Goal: Transaction & Acquisition: Purchase product/service

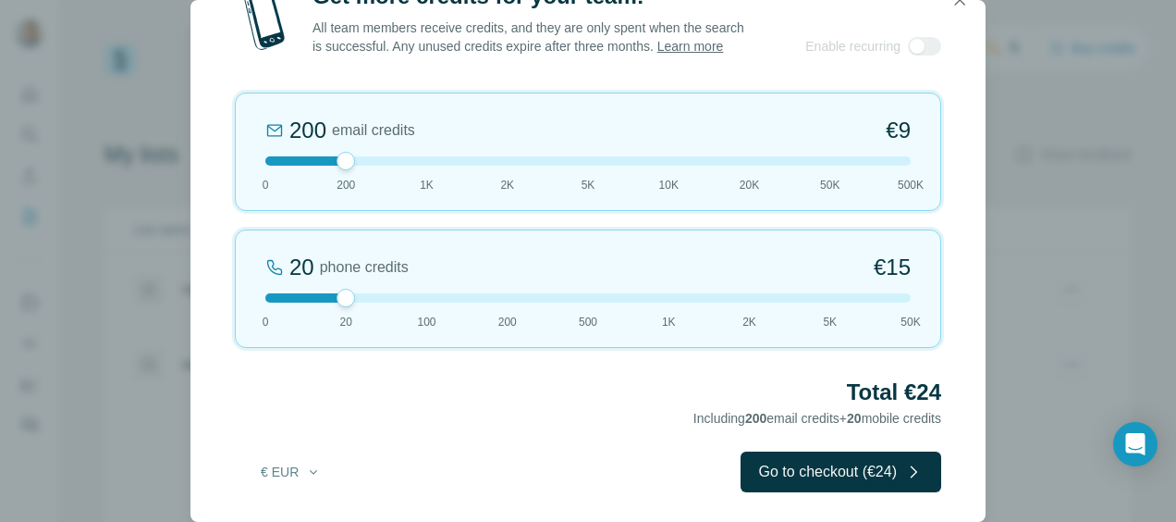
click at [296, 166] on div at bounding box center [587, 160] width 645 height 9
click at [427, 302] on div at bounding box center [587, 297] width 645 height 9
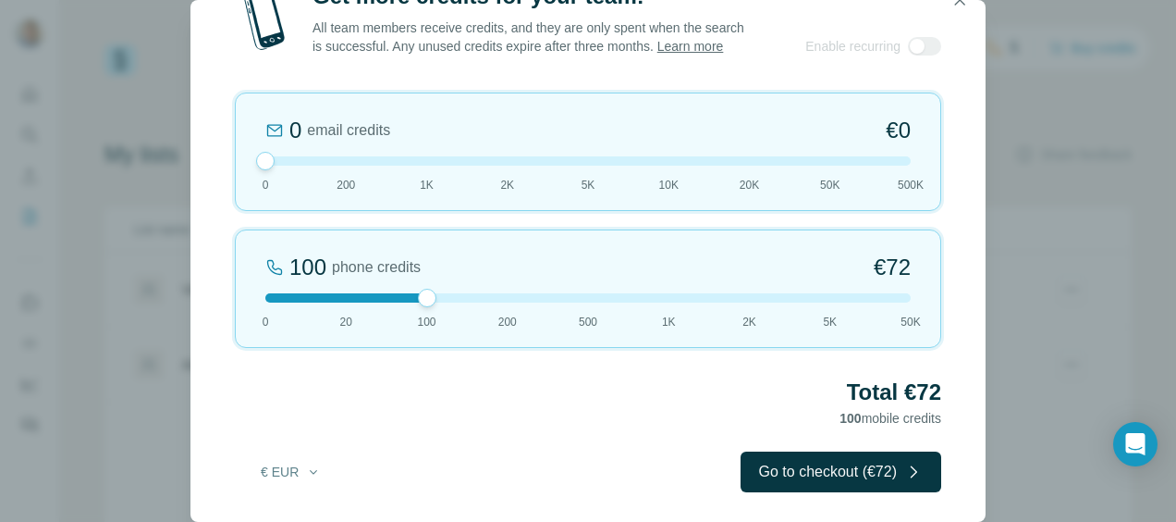
click at [415, 302] on div at bounding box center [587, 297] width 645 height 9
click at [402, 311] on div "100 phone credits €72 0 20 100 200 500 1K 2K 5K 50K" at bounding box center [588, 288] width 706 height 118
click at [403, 302] on div at bounding box center [587, 297] width 645 height 9
drag, startPoint x: 421, startPoint y: 316, endPoint x: 370, endPoint y: 316, distance: 50.9
click at [370, 302] on div at bounding box center [587, 297] width 645 height 9
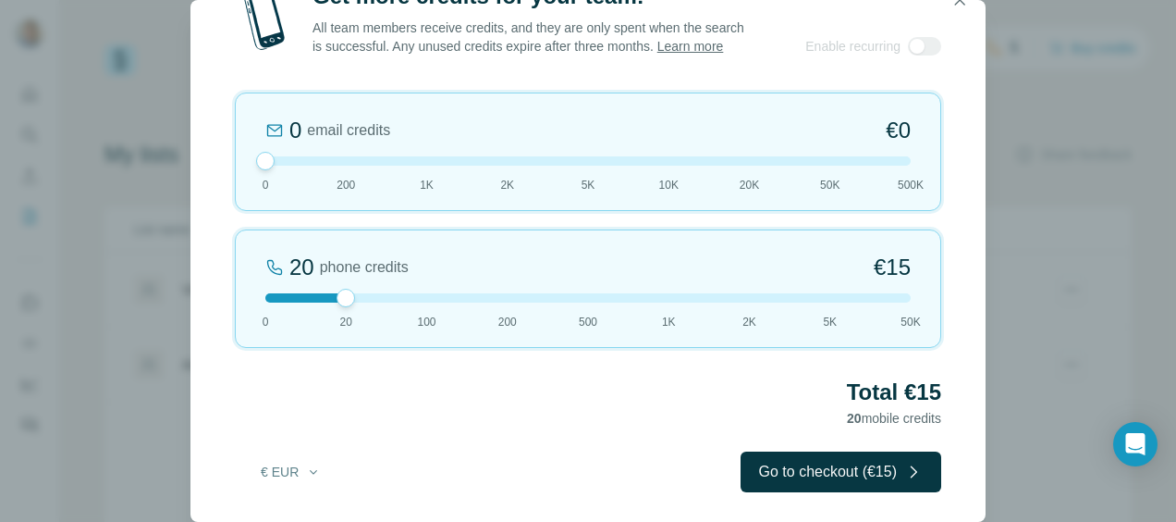
click at [754, 302] on div at bounding box center [587, 297] width 645 height 9
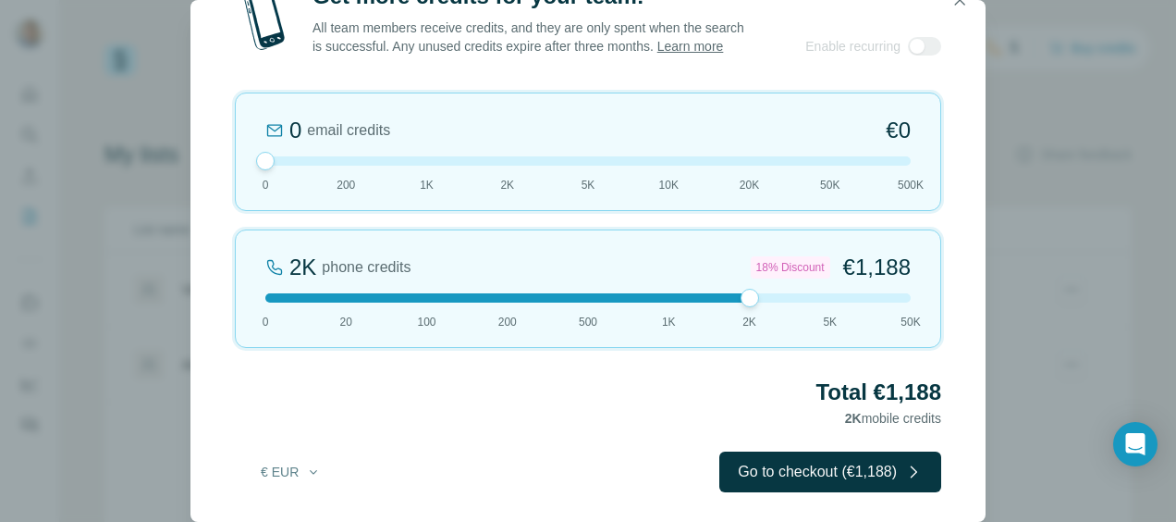
click at [340, 302] on div at bounding box center [587, 297] width 645 height 9
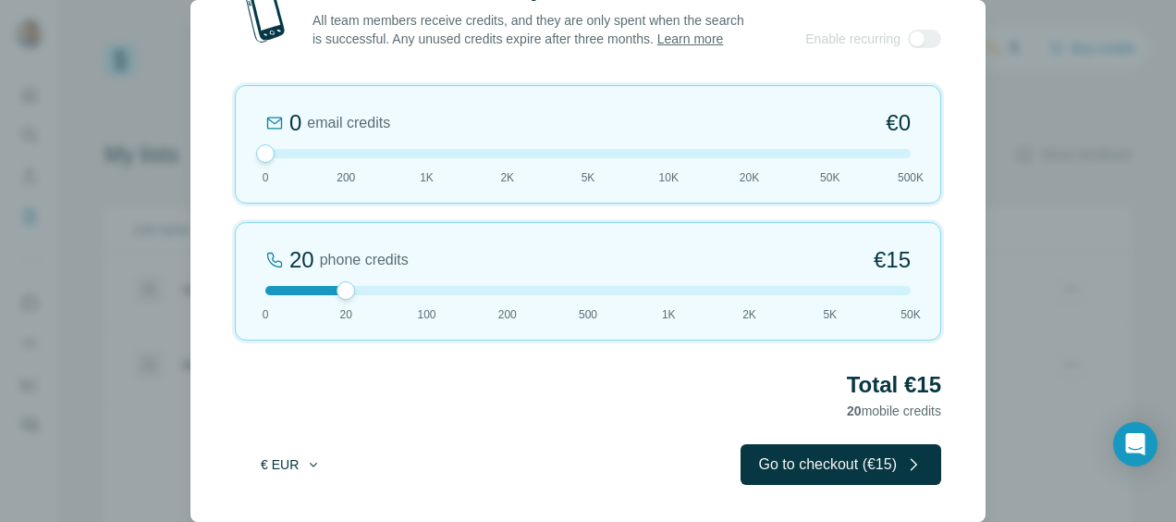
scroll to position [24, 0]
click at [308, 462] on icon "button" at bounding box center [313, 464] width 15 height 15
click at [425, 407] on div "Total €15 20 mobile credits" at bounding box center [588, 396] width 706 height 52
click at [390, 280] on div "20 phone credits €15 0 20 100 200 500 1K 2K 5K 50K" at bounding box center [588, 281] width 706 height 118
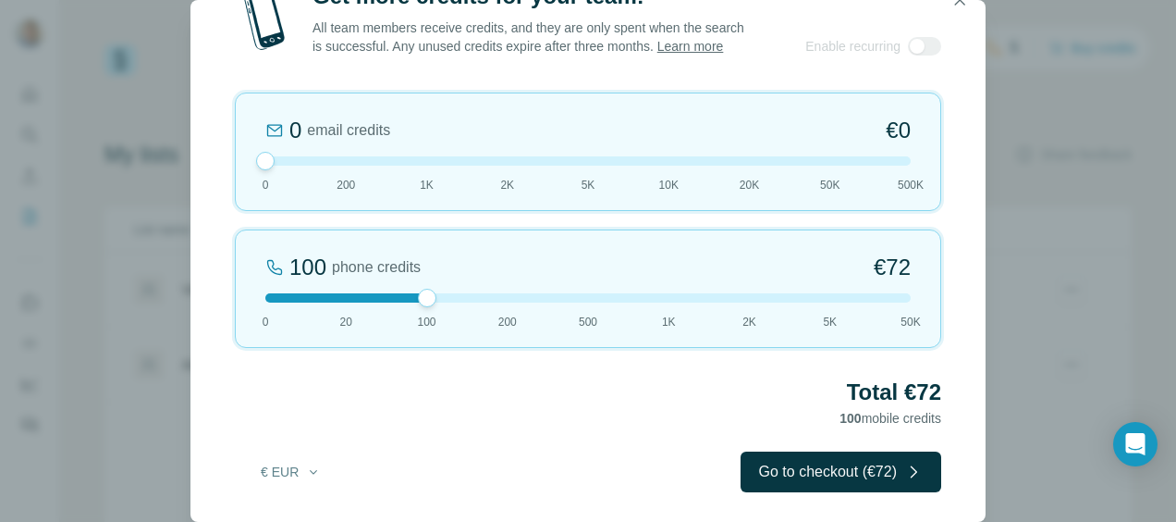
click at [1019, 401] on div "Get more credits for your team! All team members receive credits, and they are …" at bounding box center [588, 261] width 1176 height 522
click at [1107, 284] on div "Get more credits for your team! All team members receive credits, and they are …" at bounding box center [588, 261] width 1176 height 522
click at [958, 6] on icon "button" at bounding box center [960, 0] width 18 height 18
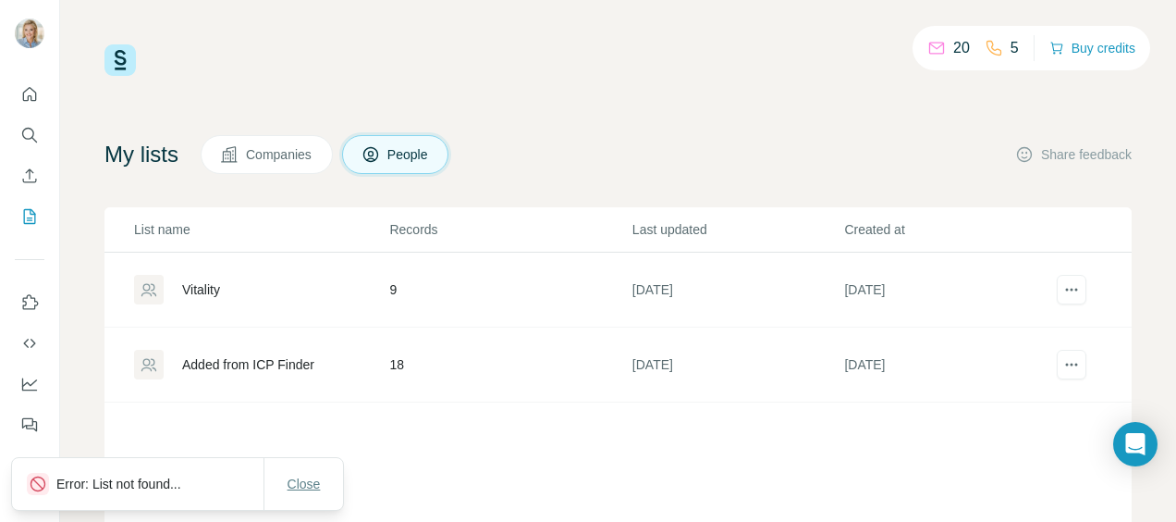
click at [290, 490] on span "Close" at bounding box center [304, 483] width 33 height 18
